Goal: Navigation & Orientation: Find specific page/section

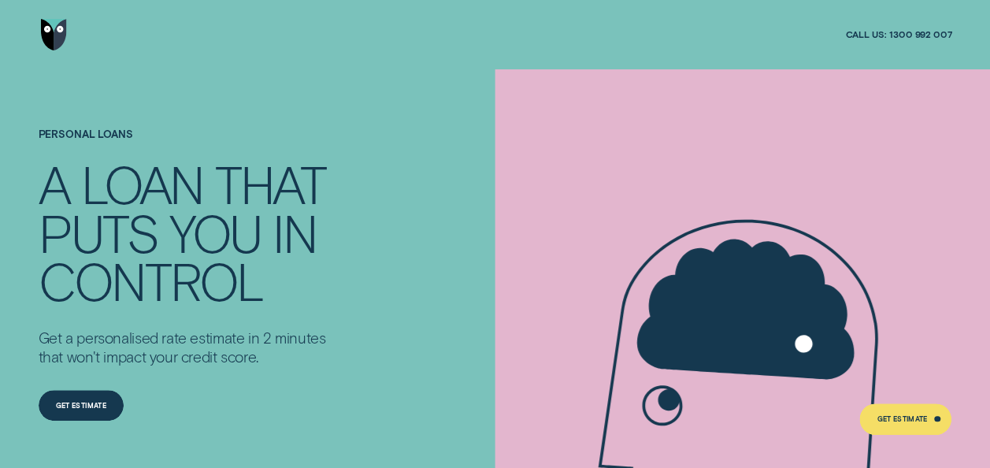
click at [49, 39] on img "Go to home page" at bounding box center [54, 35] width 26 height 32
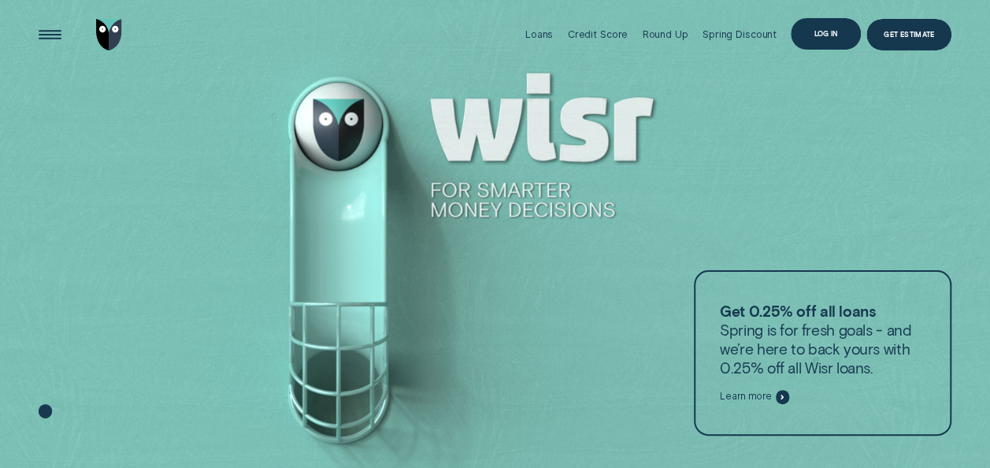
click at [823, 32] on div "Log in" at bounding box center [826, 34] width 24 height 6
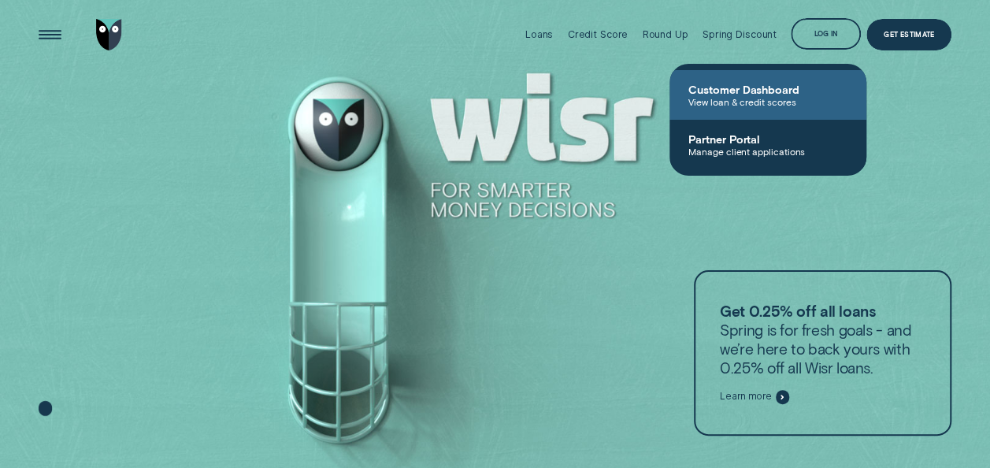
click at [732, 92] on span "Customer Dashboard" at bounding box center [767, 89] width 159 height 13
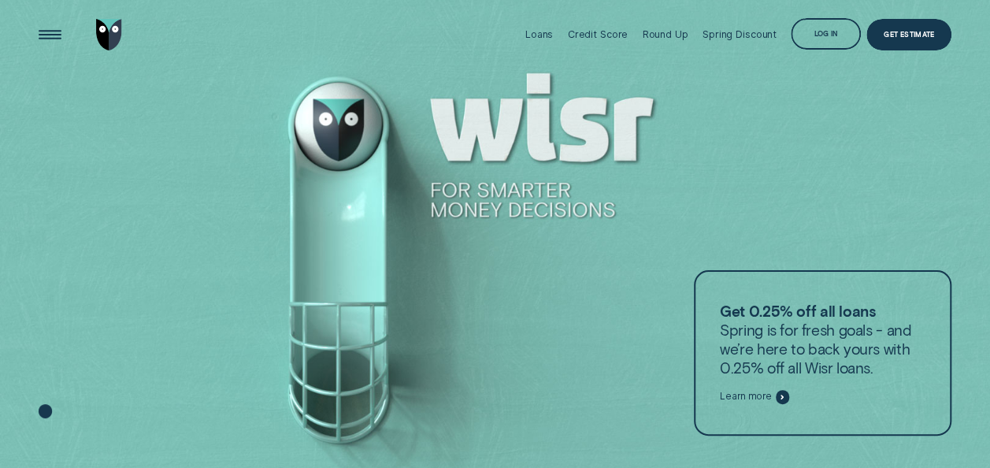
click at [732, 92] on div at bounding box center [495, 234] width 990 height 469
